Goal: Information Seeking & Learning: Learn about a topic

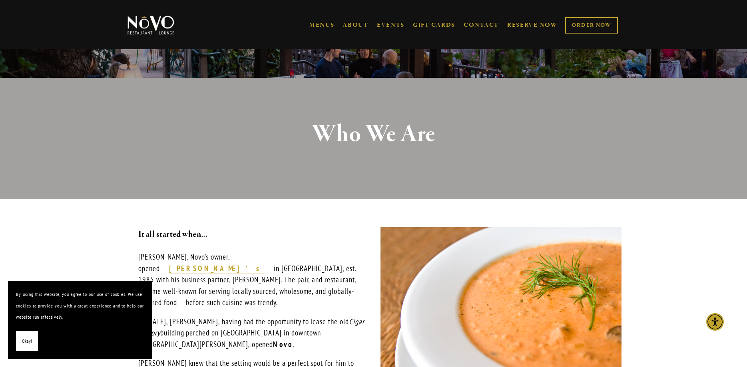
scroll to position [122, 0]
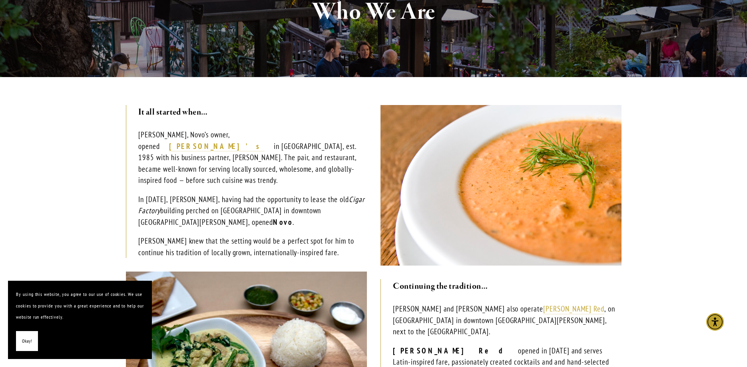
click at [75, 139] on main "It all started when… Robin Covey, Novo’s owner, opened Robin’s in Cambria, est.…" at bounding box center [373, 277] width 747 height 401
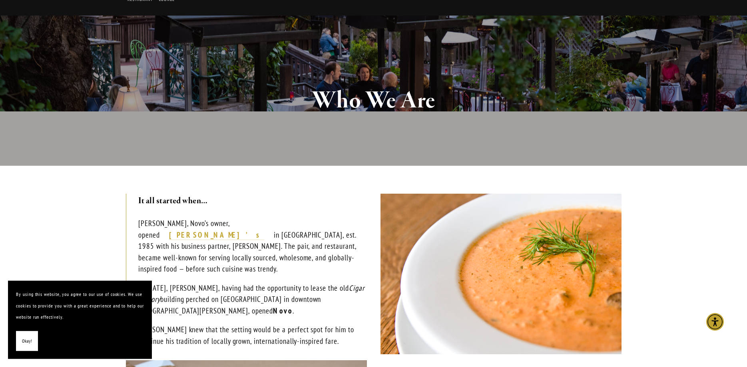
scroll to position [0, 0]
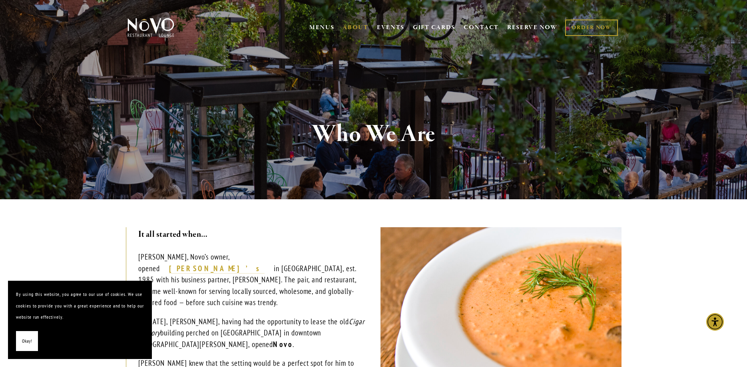
click at [229, 267] on p "Robin Covey, Novo’s owner, opened Robin’s in Cambria, est. 1985 with his busine…" at bounding box center [252, 279] width 228 height 57
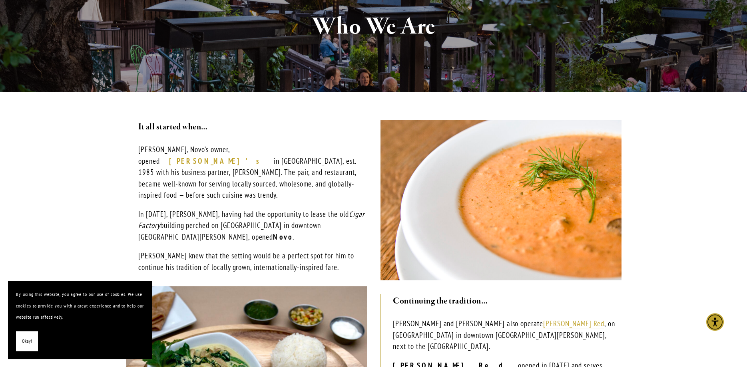
scroll to position [122, 0]
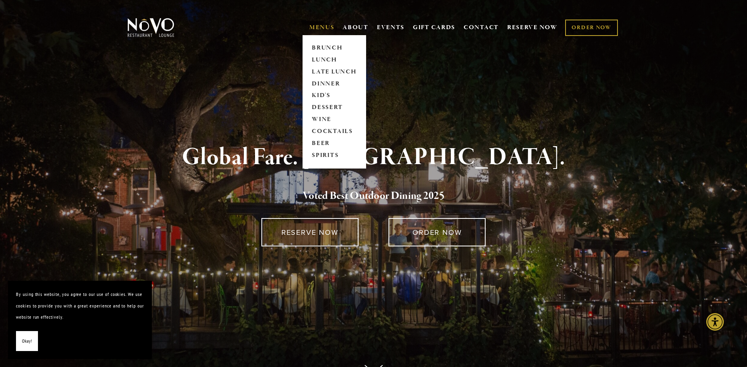
click at [314, 27] on link "MENUS" at bounding box center [321, 28] width 25 height 8
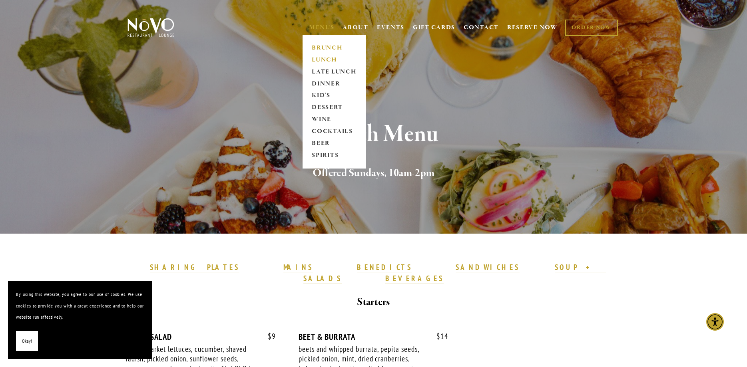
click at [320, 58] on link "LUNCH" at bounding box center [334, 60] width 50 height 12
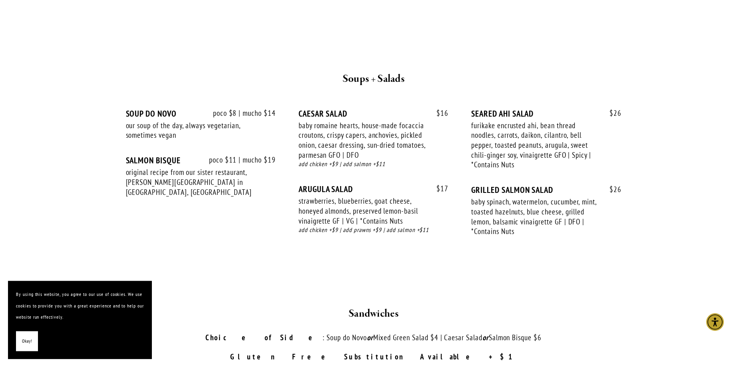
scroll to position [815, 0]
